Goal: Task Accomplishment & Management: Manage account settings

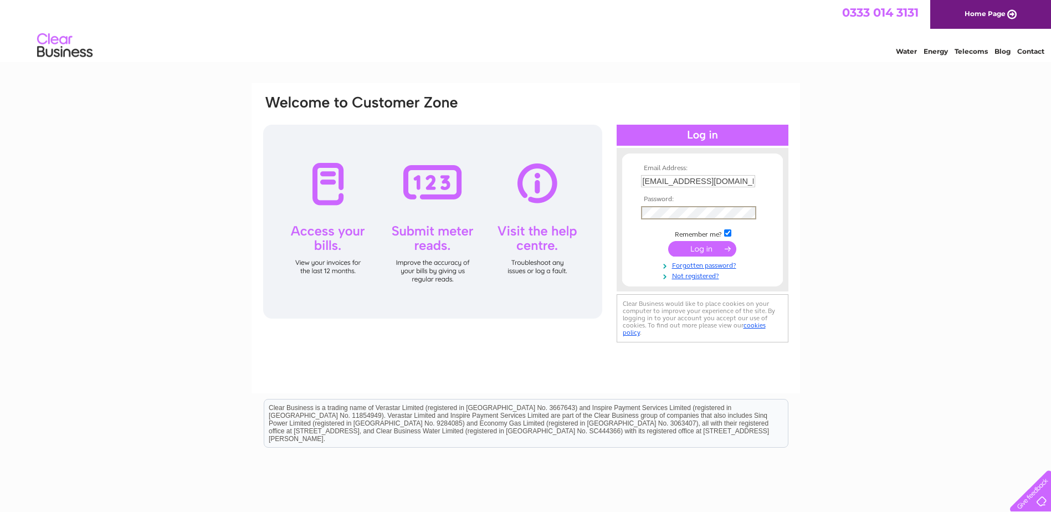
click at [668, 241] on input "submit" at bounding box center [702, 249] width 68 height 16
click at [692, 257] on td at bounding box center [702, 247] width 129 height 21
click at [704, 247] on input "submit" at bounding box center [702, 248] width 68 height 16
